Goal: Task Accomplishment & Management: Manage account settings

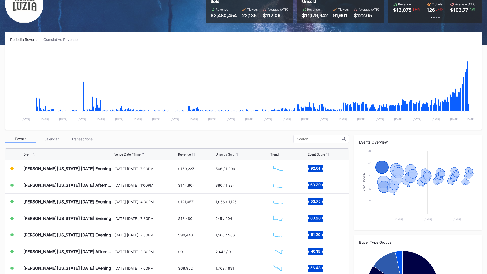
scroll to position [112, 0]
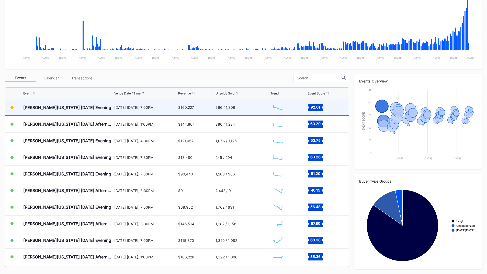
click at [161, 114] on div "[DATE] [DATE], 7:00PM" at bounding box center [145, 107] width 63 height 16
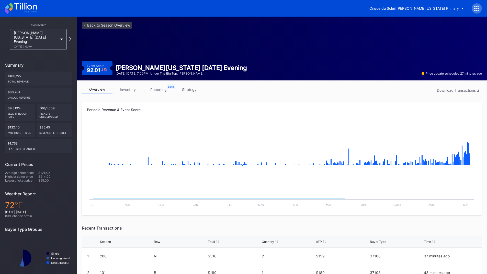
click at [183, 89] on link "strategy" at bounding box center [189, 90] width 31 height 8
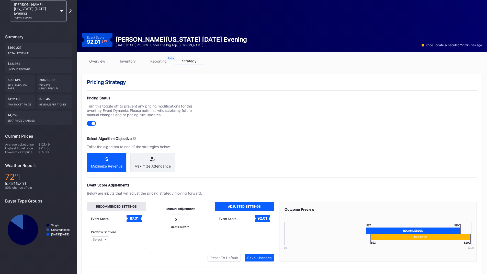
scroll to position [41, 0]
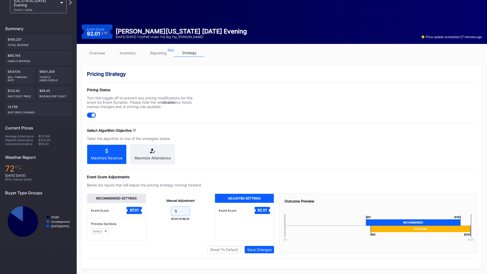
drag, startPoint x: 178, startPoint y: 213, endPoint x: 171, endPoint y: 213, distance: 7.2
click at [171, 213] on input "5" at bounding box center [180, 211] width 19 height 10
type input "10"
click at [262, 253] on button "Save Changes" at bounding box center [258, 249] width 29 height 7
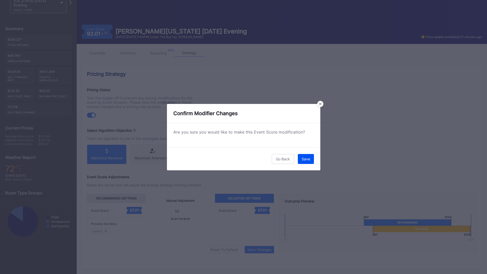
click at [307, 155] on button "Save" at bounding box center [306, 159] width 16 height 10
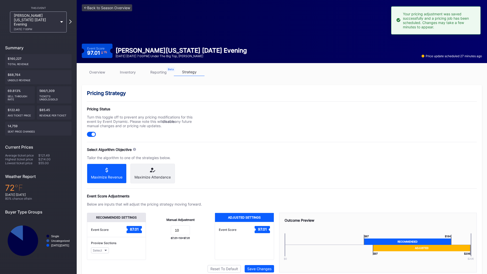
scroll to position [0, 0]
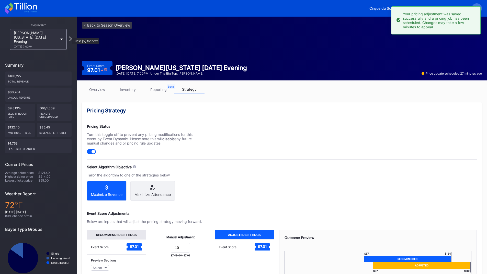
click at [69, 37] on icon at bounding box center [70, 39] width 3 height 5
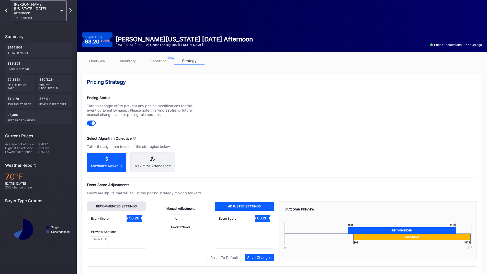
scroll to position [41, 0]
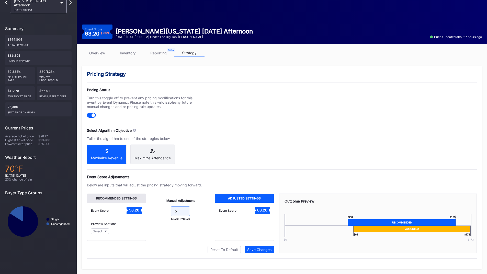
drag, startPoint x: 176, startPoint y: 216, endPoint x: 169, endPoint y: 215, distance: 7.7
click at [169, 215] on form "5" at bounding box center [180, 211] width 58 height 11
type input "10"
click at [260, 251] on div "Save Changes" at bounding box center [259, 249] width 24 height 4
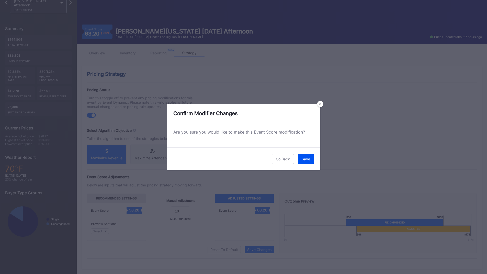
click at [300, 159] on button "Save" at bounding box center [306, 159] width 16 height 10
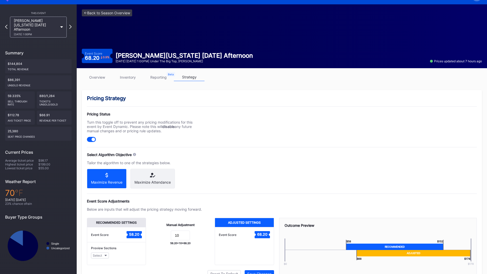
scroll to position [0, 0]
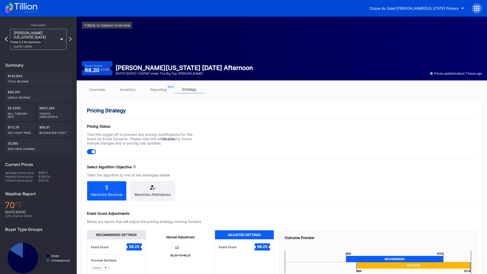
click at [6, 37] on icon at bounding box center [6, 39] width 3 height 5
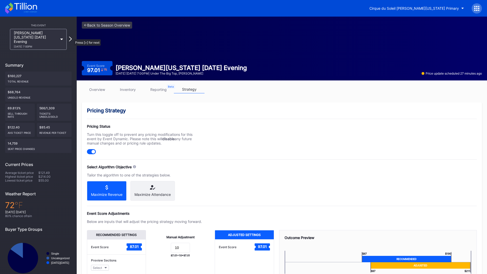
click at [71, 37] on icon at bounding box center [70, 39] width 3 height 5
click at [70, 37] on icon at bounding box center [70, 39] width 3 height 5
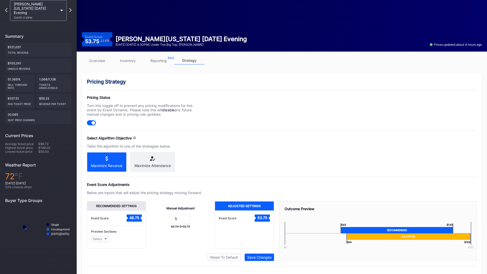
scroll to position [41, 0]
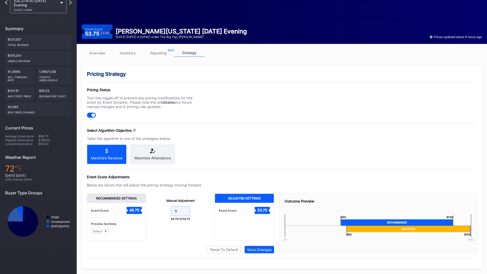
drag, startPoint x: 179, startPoint y: 210, endPoint x: 170, endPoint y: 211, distance: 9.5
click at [170, 211] on form "5" at bounding box center [180, 211] width 58 height 11
type input "10"
click at [263, 248] on div "Save Changes" at bounding box center [259, 249] width 24 height 4
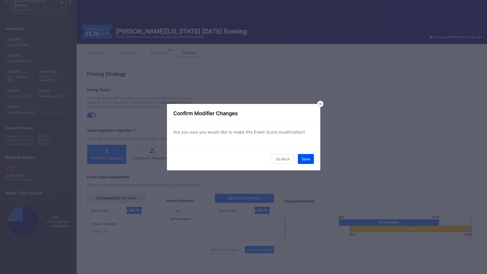
click at [304, 160] on div "Save" at bounding box center [305, 159] width 8 height 4
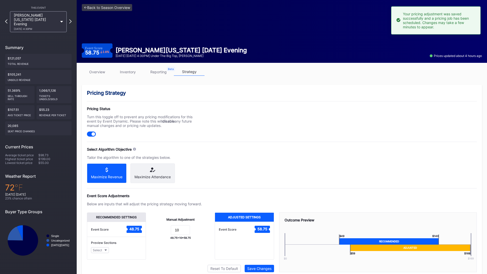
scroll to position [0, 0]
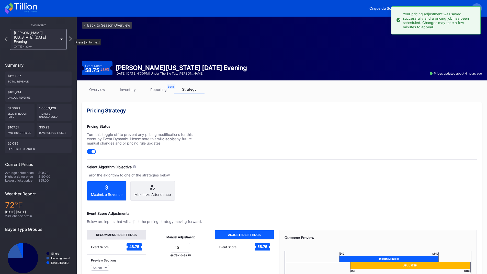
click at [72, 37] on icon at bounding box center [70, 39] width 3 height 5
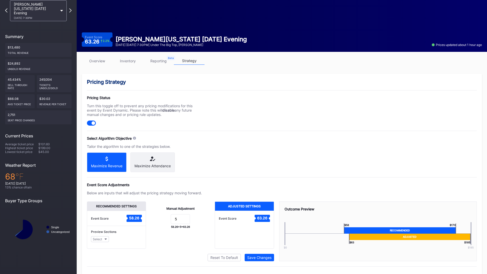
scroll to position [41, 0]
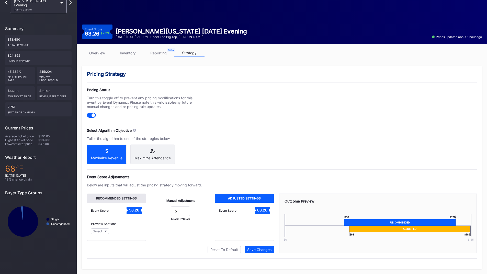
click at [105, 53] on div "overview inventory reporting strategy" at bounding box center [282, 54] width 400 height 10
click at [105, 52] on link "overview" at bounding box center [97, 53] width 31 height 8
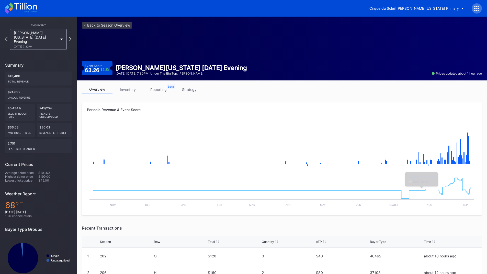
click at [203, 92] on link "strategy" at bounding box center [189, 90] width 31 height 8
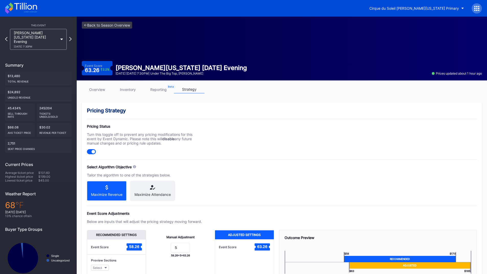
click at [128, 89] on link "inventory" at bounding box center [127, 90] width 31 height 8
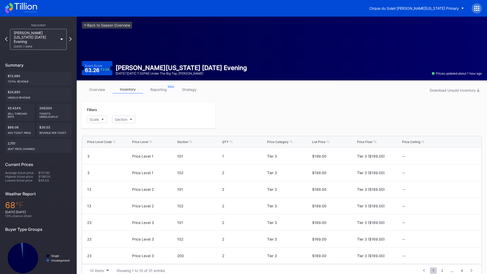
drag, startPoint x: 239, startPoint y: 96, endPoint x: 214, endPoint y: 82, distance: 27.9
click at [238, 95] on div "overview inventory reporting strategy Download Unsold Inventory" at bounding box center [282, 91] width 400 height 10
click at [26, 9] on icon at bounding box center [21, 8] width 32 height 11
